Goal: Transaction & Acquisition: Download file/media

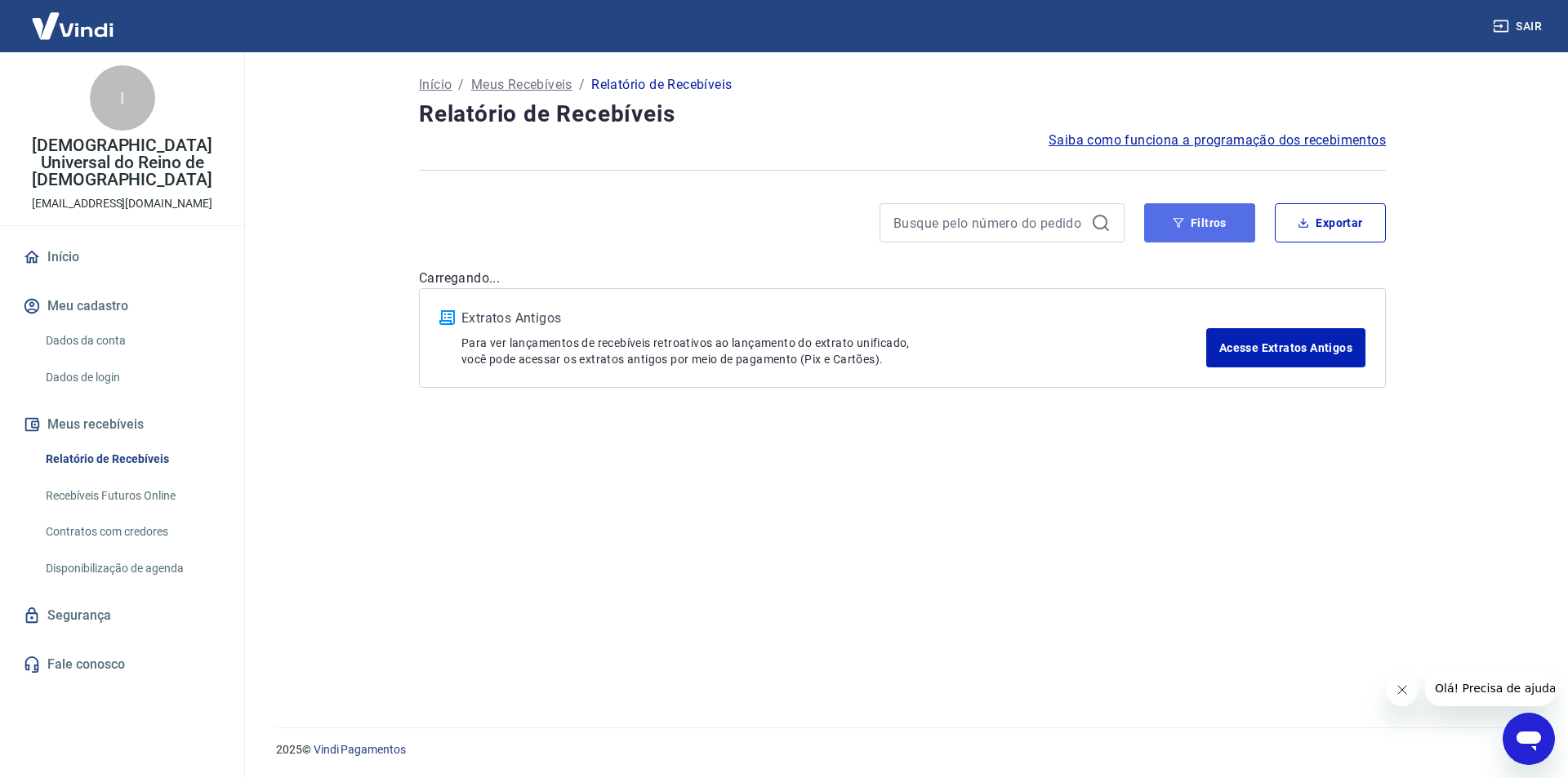
click at [1198, 225] on button "Filtros" at bounding box center [1200, 223] width 111 height 39
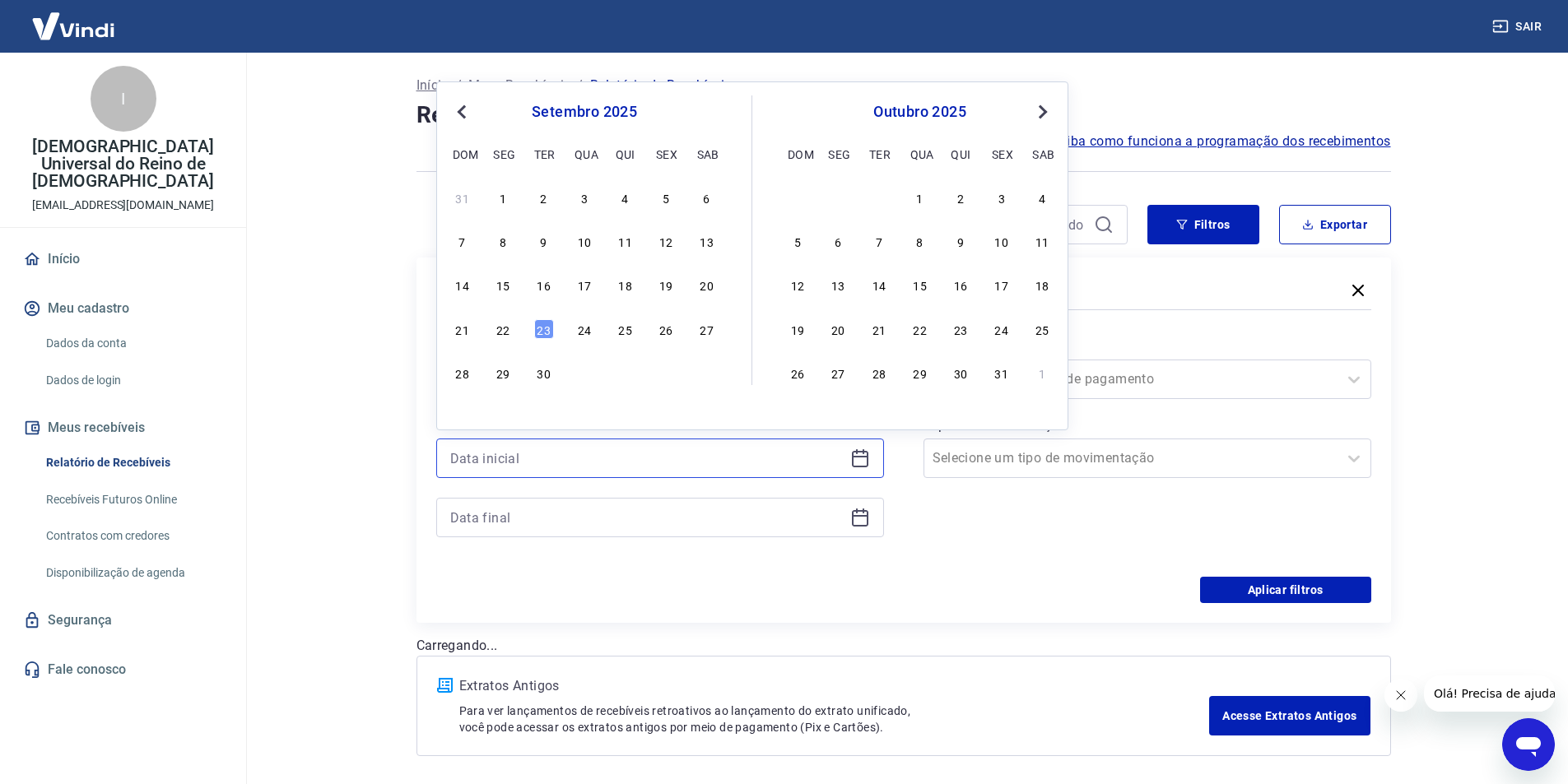
click at [651, 449] on input at bounding box center [647, 458] width 394 height 24
click at [711, 288] on div "20" at bounding box center [707, 285] width 20 height 20
type input "[DATE]"
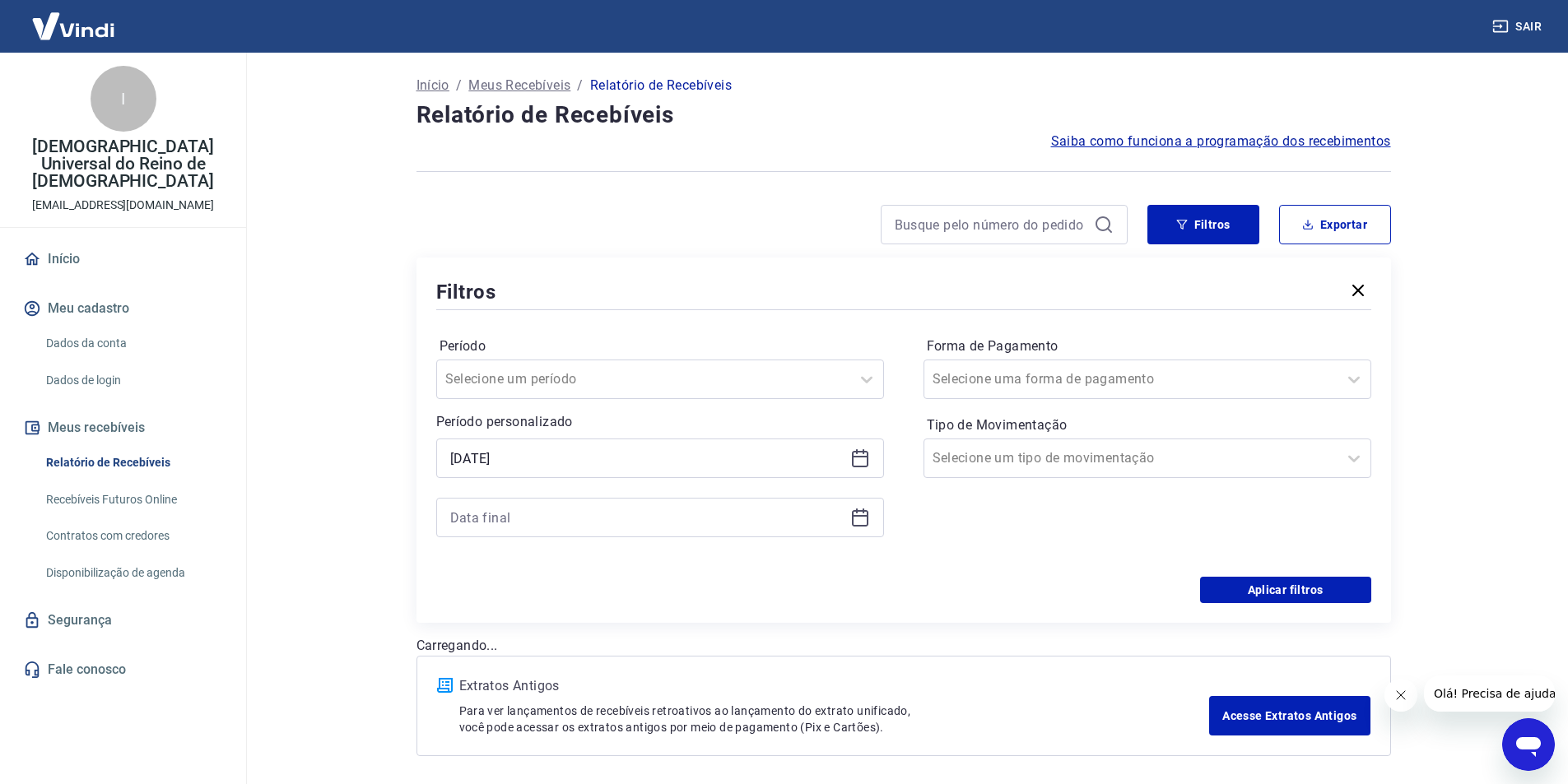
click at [864, 513] on icon at bounding box center [864, 511] width 2 height 5
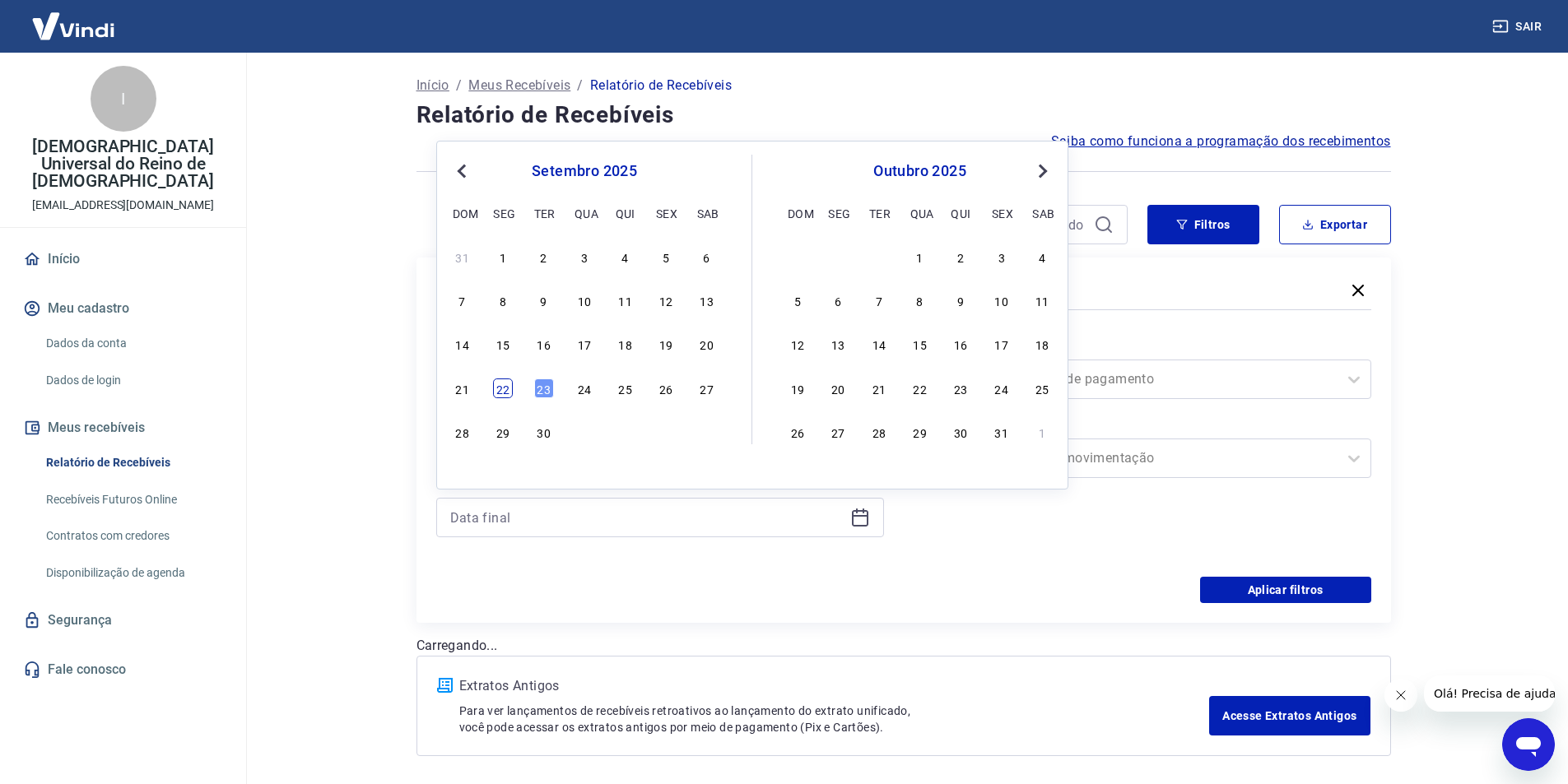
click at [502, 389] on div "22" at bounding box center [503, 389] width 20 height 20
type input "[DATE]"
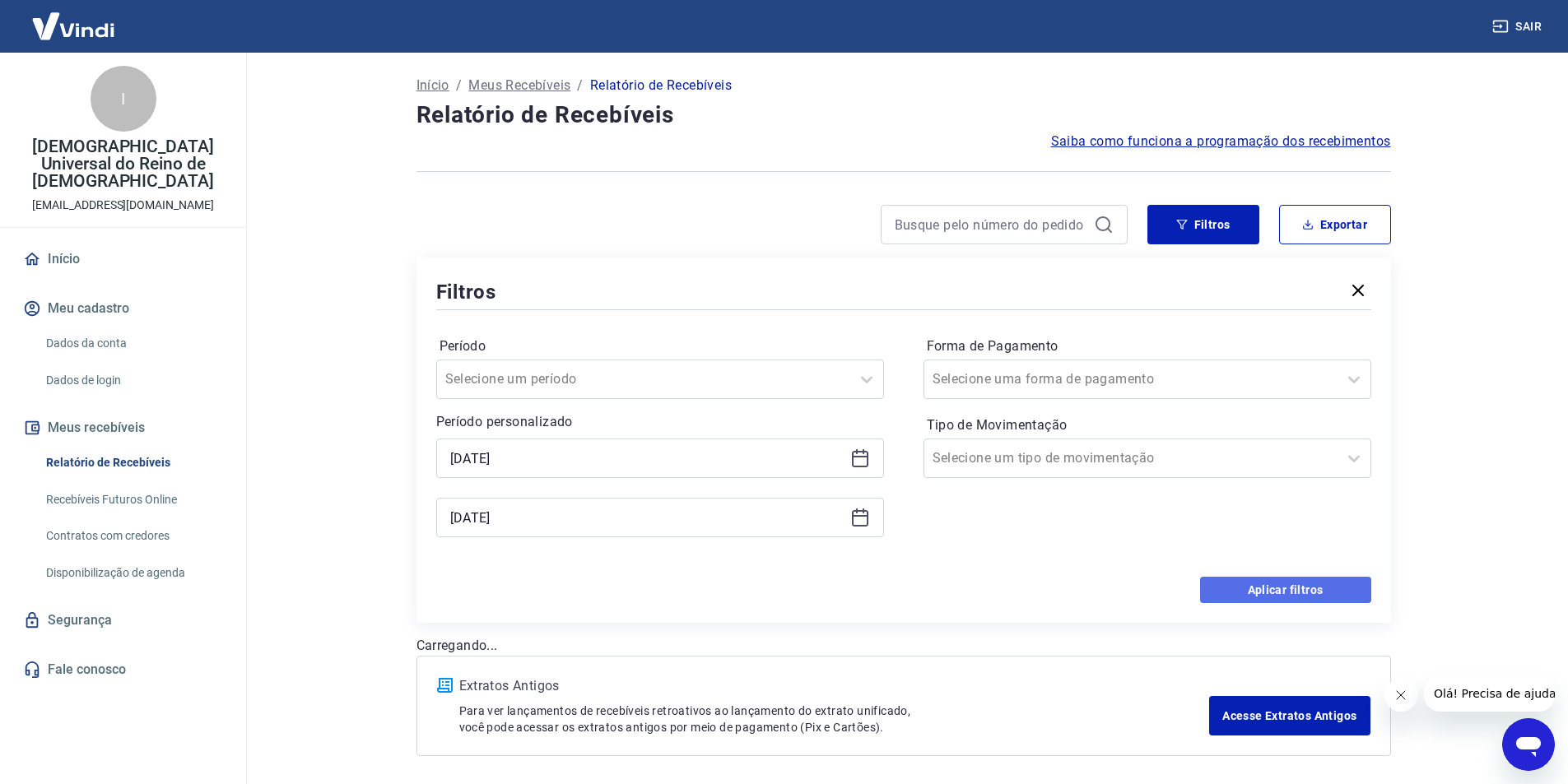
click at [1319, 593] on button "Aplicar filtros" at bounding box center [1286, 590] width 171 height 26
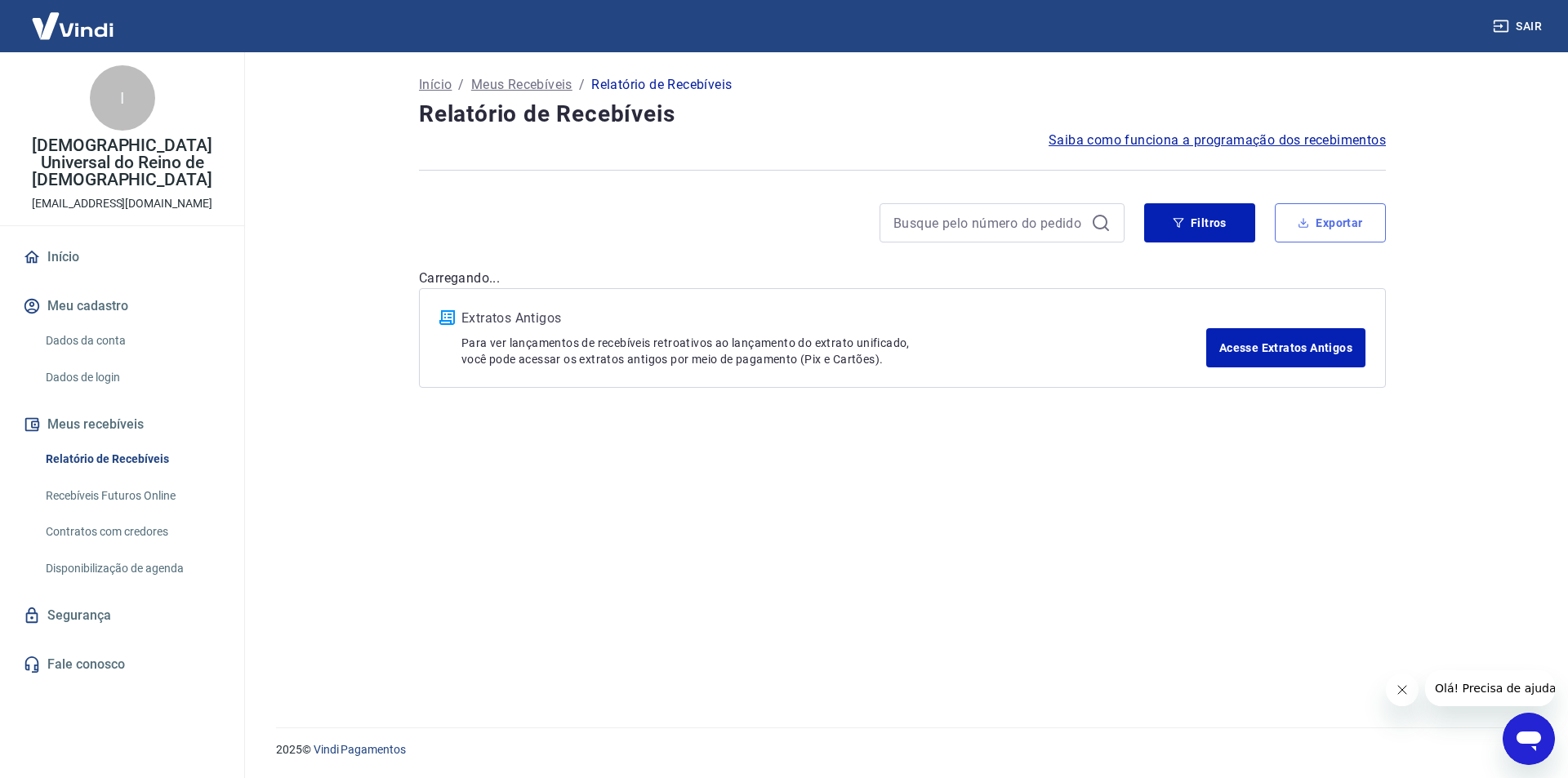
click at [1305, 221] on icon "button" at bounding box center [1303, 223] width 12 height 12
type input "[DATE]"
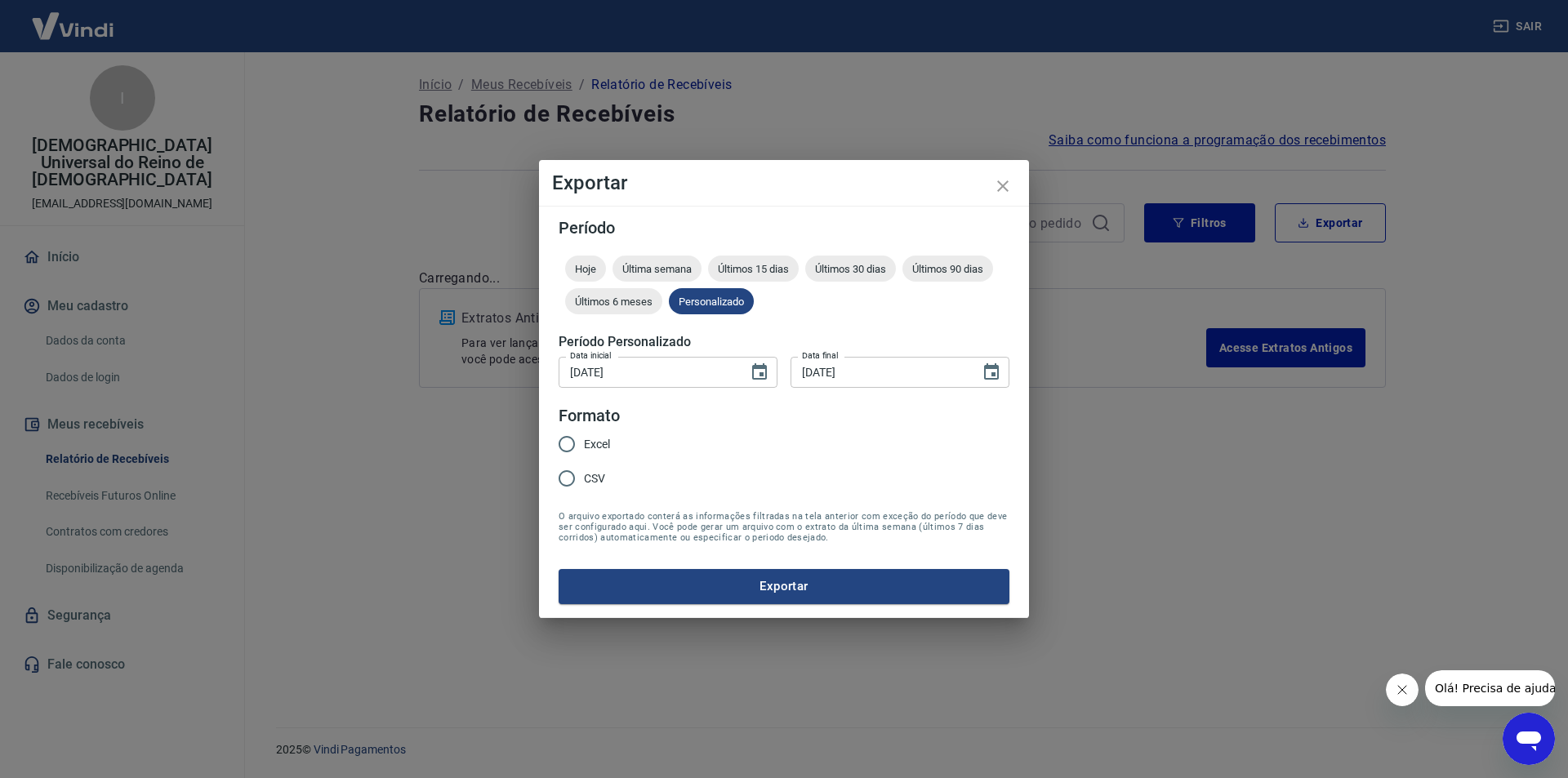
click at [579, 446] on input "Excel" at bounding box center [566, 444] width 34 height 34
radio input "true"
click at [569, 480] on input "CSV" at bounding box center [566, 478] width 34 height 34
radio input "true"
click at [584, 442] on span "Excel" at bounding box center [597, 445] width 26 height 17
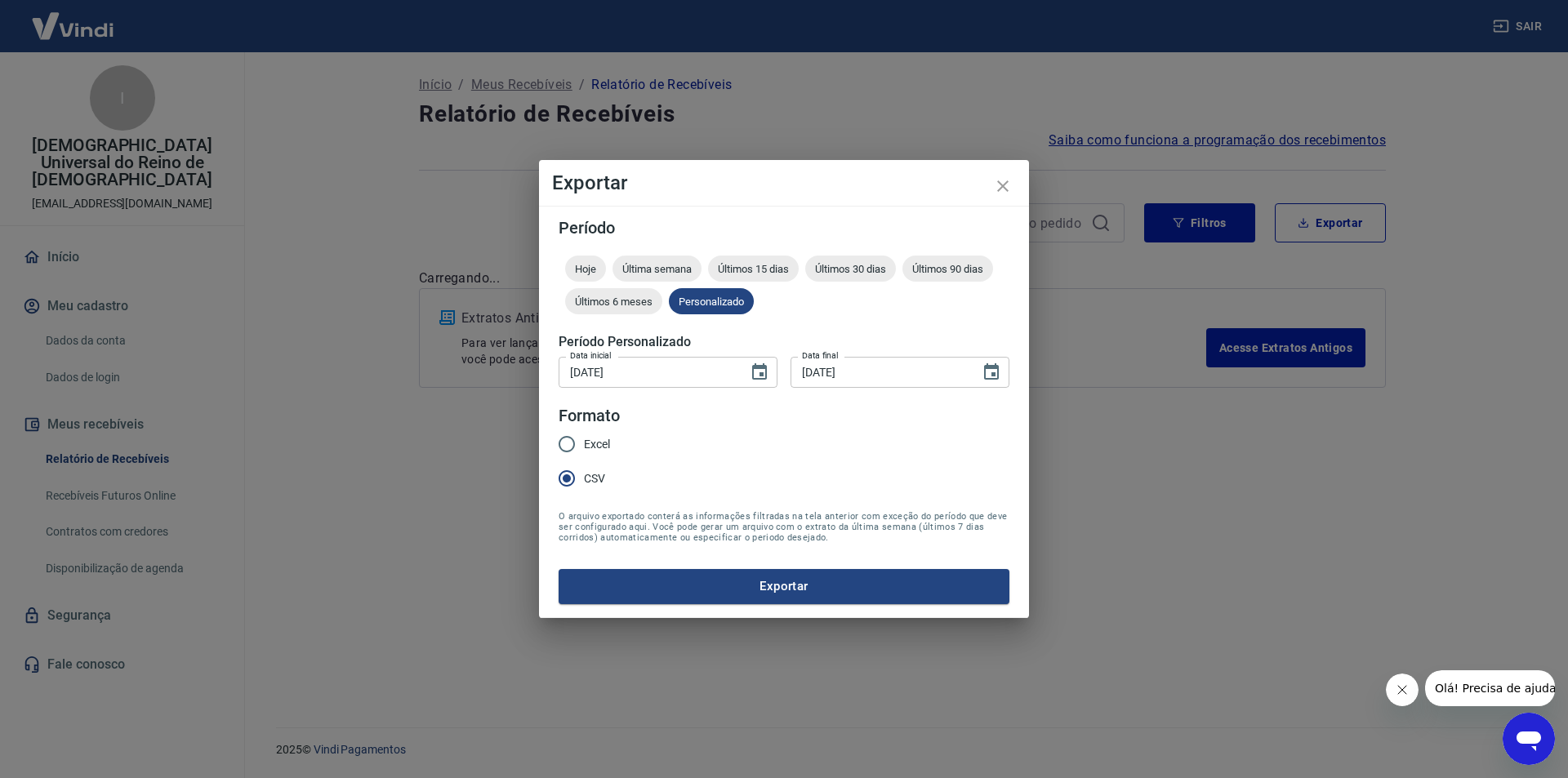
click at [584, 442] on input "Excel" at bounding box center [566, 444] width 34 height 34
radio input "true"
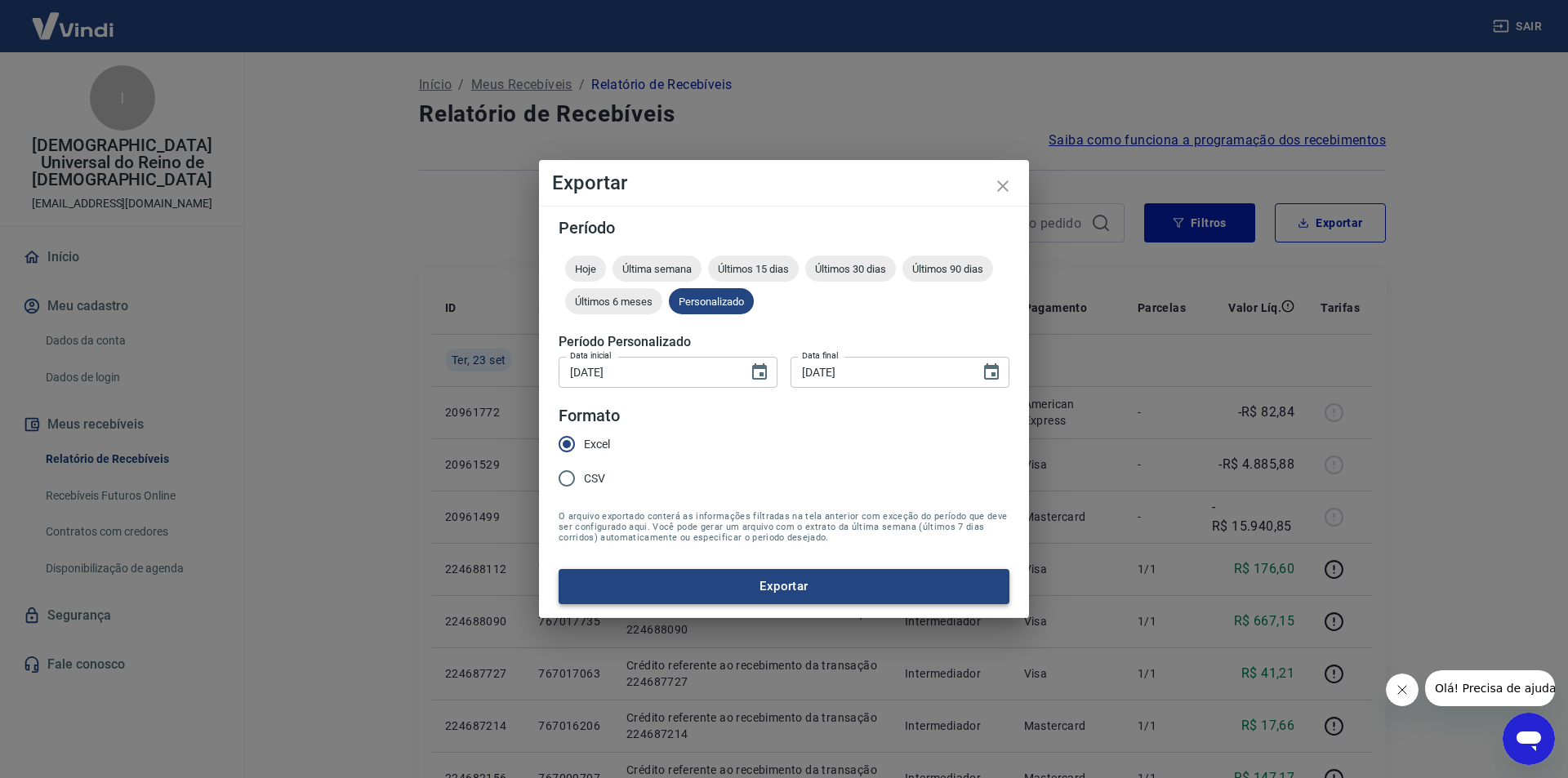
click at [838, 576] on button "Exportar" at bounding box center [784, 586] width 450 height 34
